Goal: Obtain resource: Obtain resource

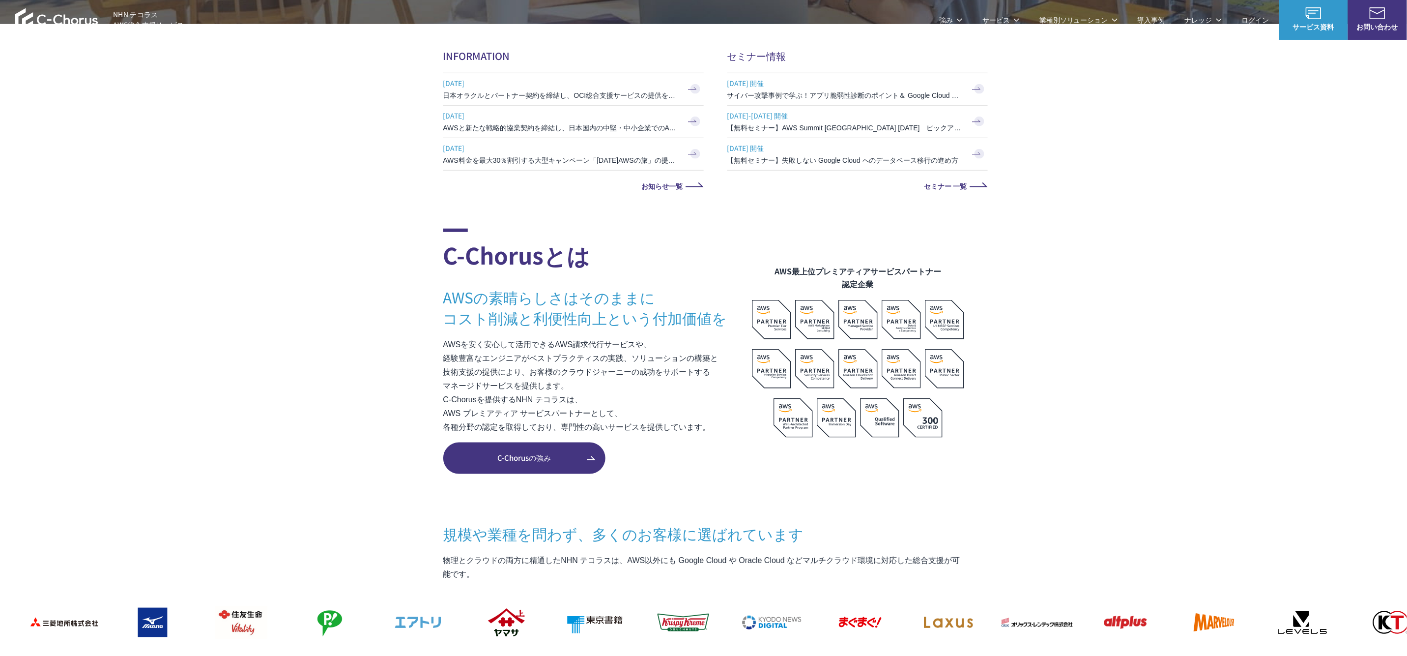
scroll to position [98, 0]
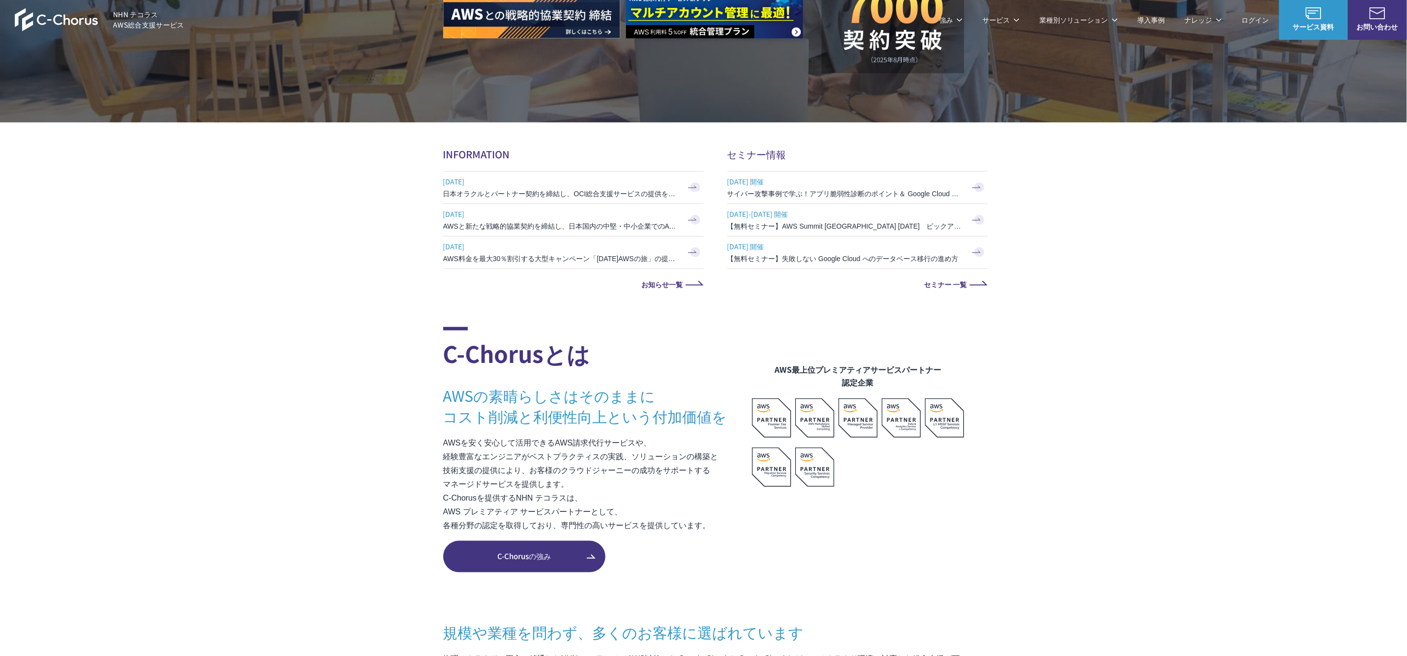
scroll to position [393, 0]
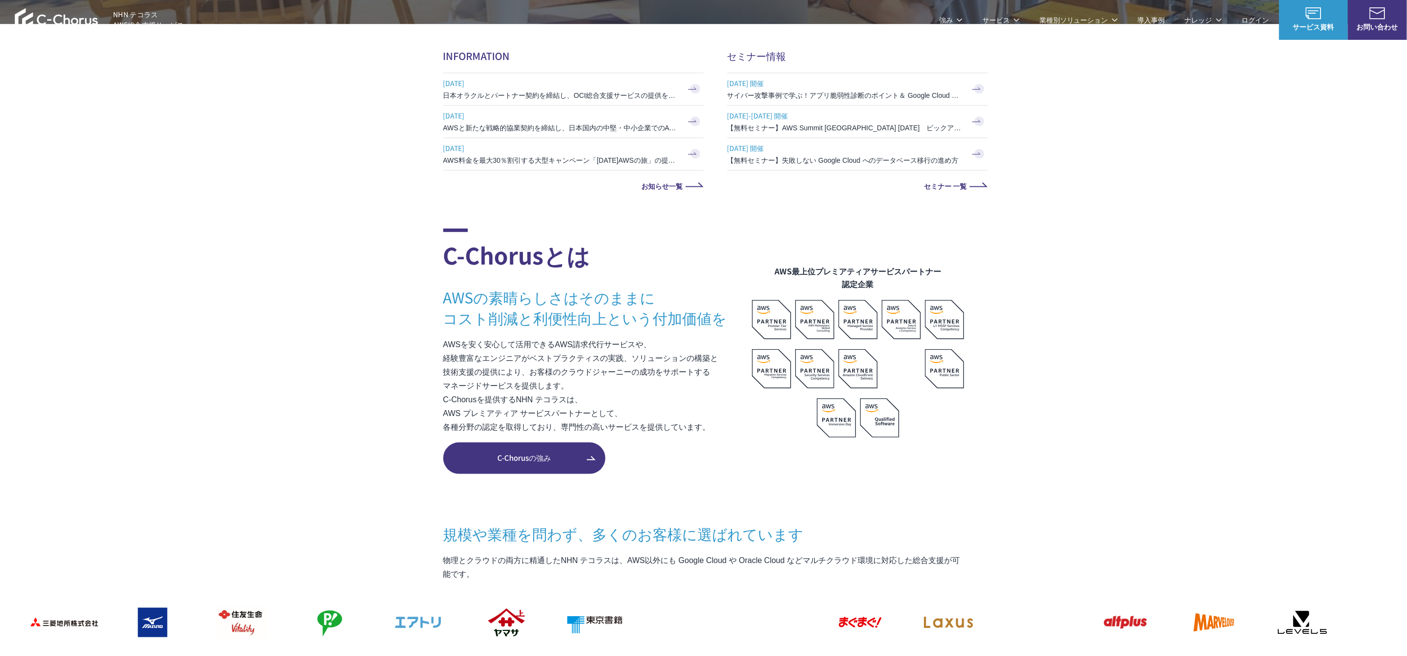
click at [532, 466] on link "C-Chorusの強み" at bounding box center [524, 457] width 162 height 31
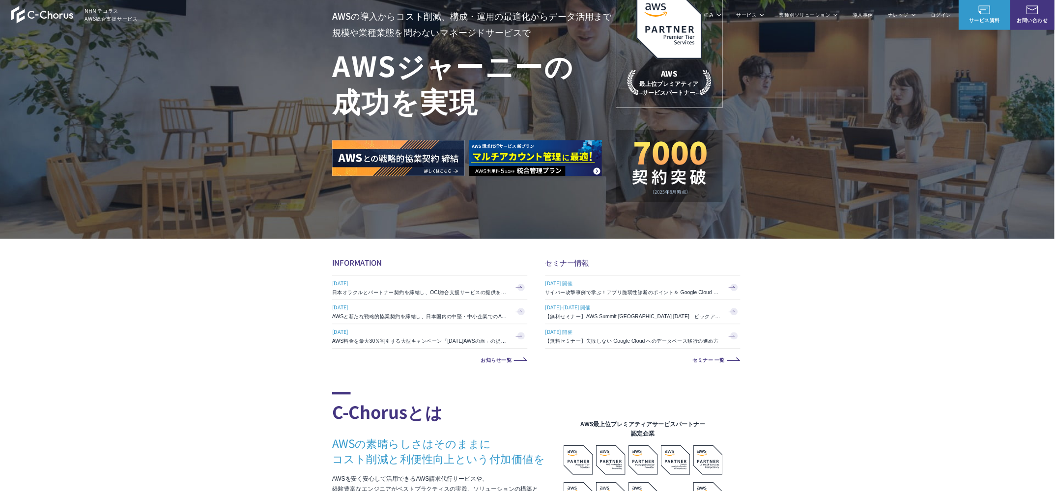
scroll to position [0, 0]
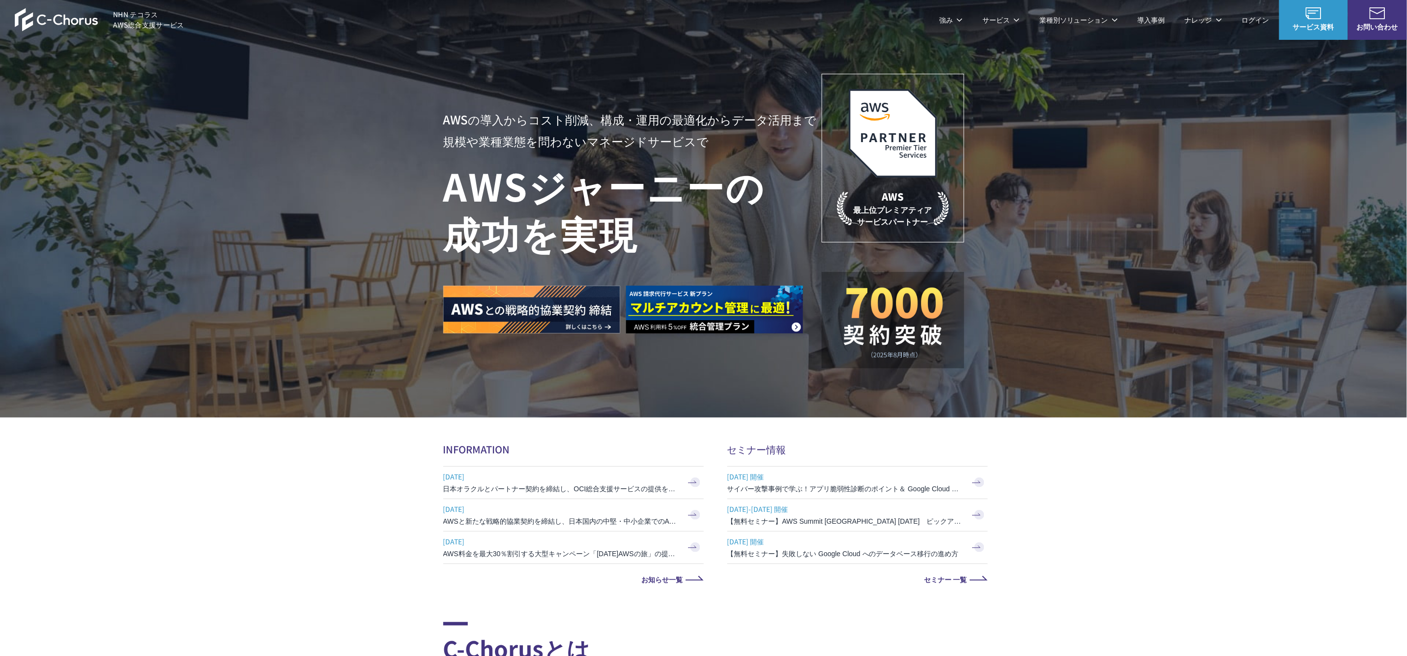
click at [1010, 21] on p "サービス" at bounding box center [1000, 20] width 37 height 10
click at [479, 82] on link "AWS請求代行サービス" at bounding box center [485, 84] width 69 height 10
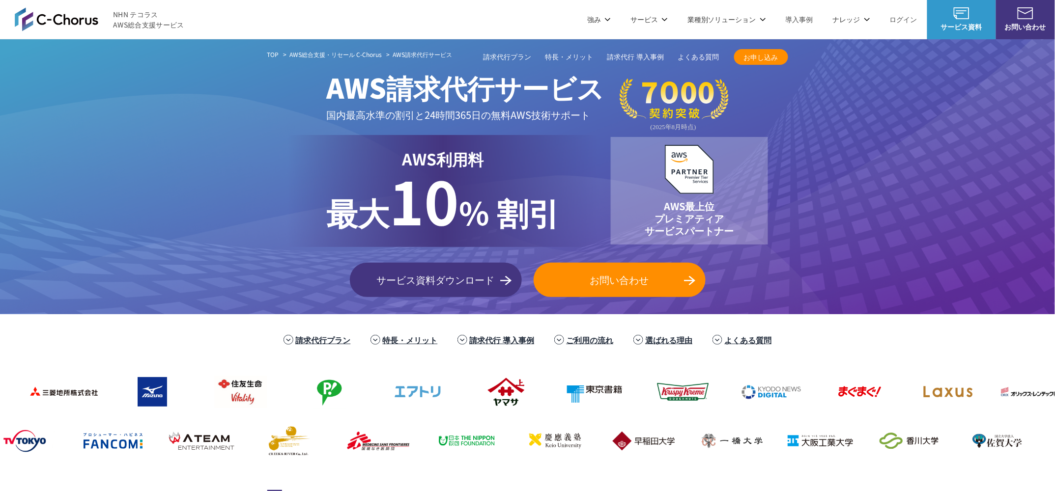
click at [426, 284] on span "サービス資料ダウンロード" at bounding box center [436, 280] width 172 height 15
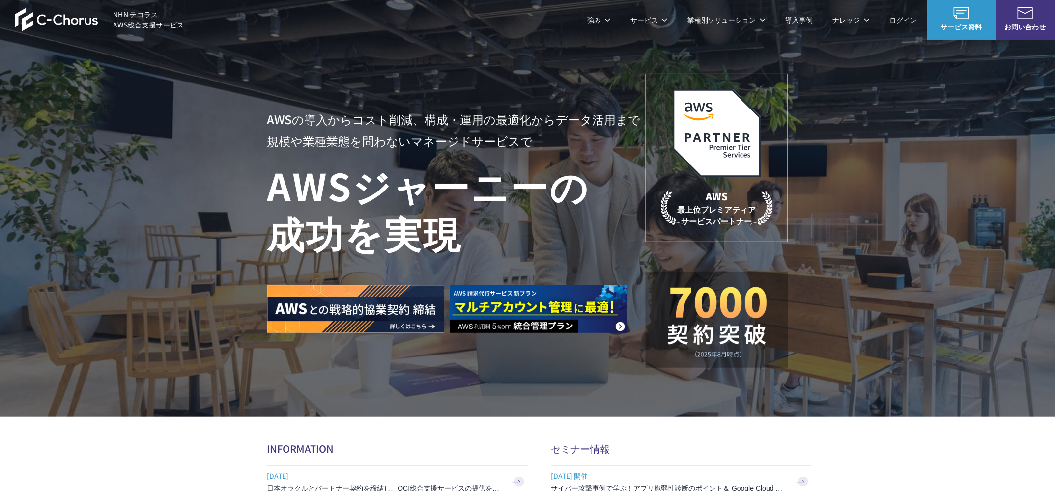
click at [613, 22] on li "強み 強み C-Chorusの強み 管理ポータル 開発ロードマップ C-Chorusのサポート 資料を請求する まずは相談する" at bounding box center [598, 19] width 43 height 39
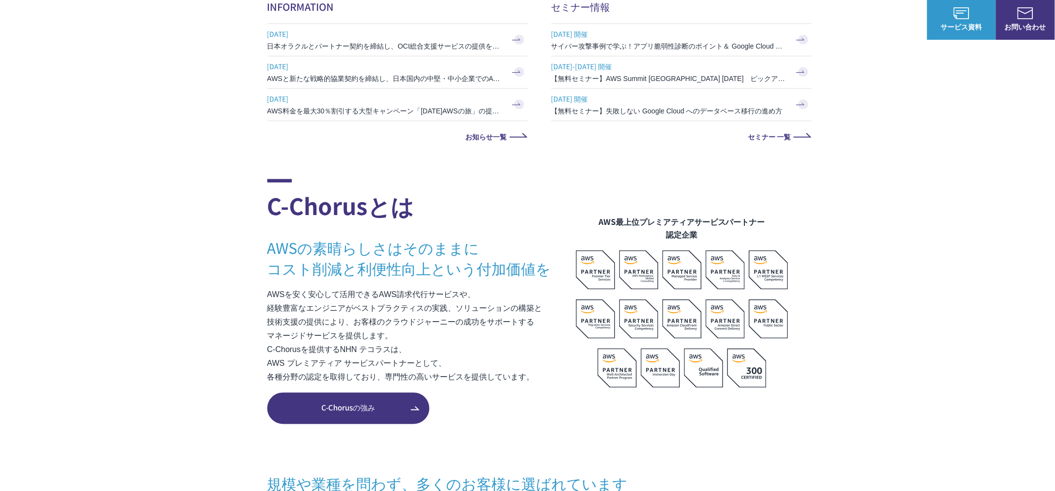
scroll to position [516, 0]
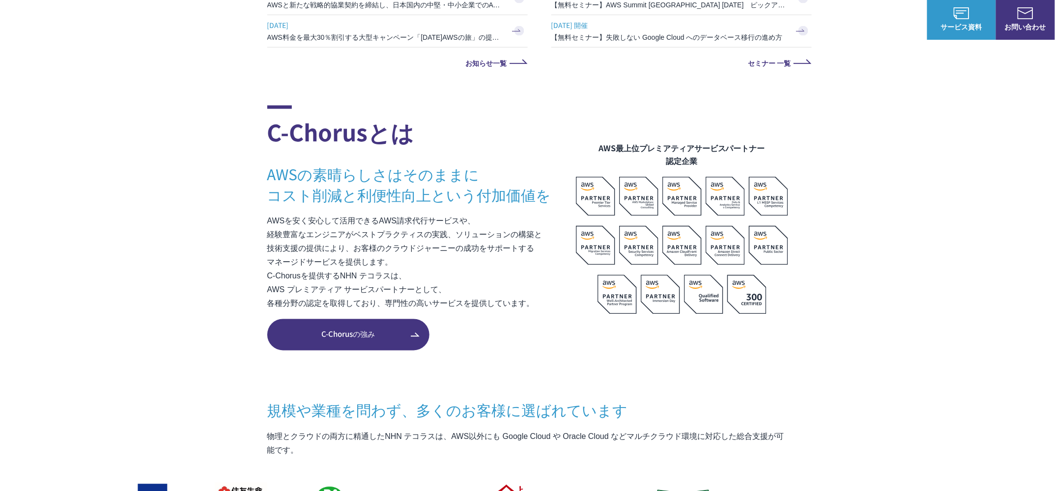
click at [355, 339] on span "C-Chorusの強み" at bounding box center [348, 334] width 162 height 11
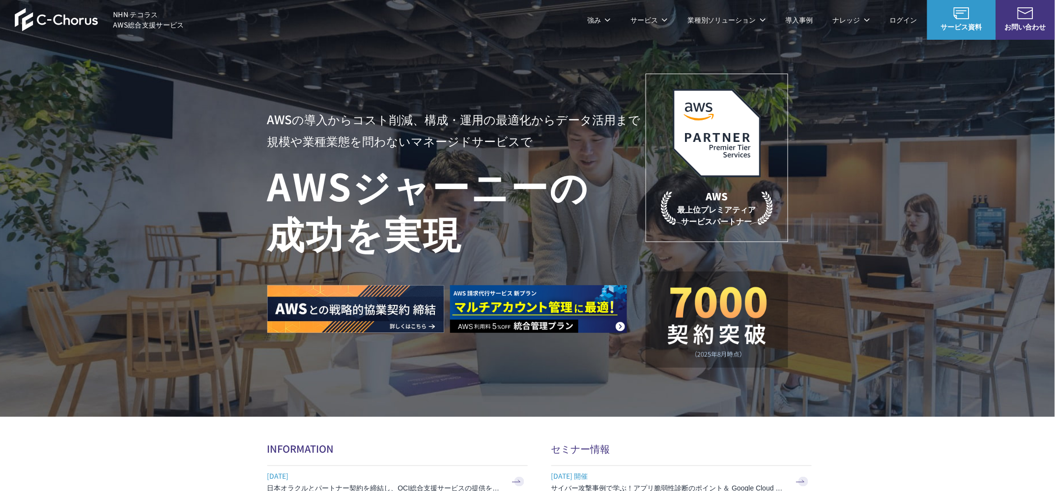
click at [722, 22] on p "業種別ソリューション" at bounding box center [727, 20] width 79 height 10
click at [324, 101] on link "教育・公共機関向けAWS支援" at bounding box center [320, 98] width 90 height 10
